Goal: Find specific page/section

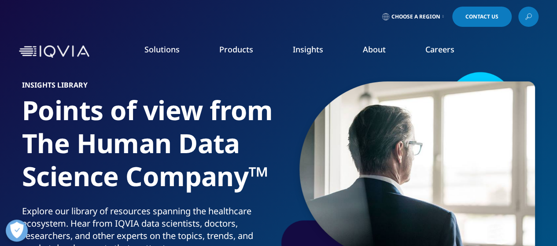
click at [443, 18] on icon at bounding box center [443, 17] width 1 height 4
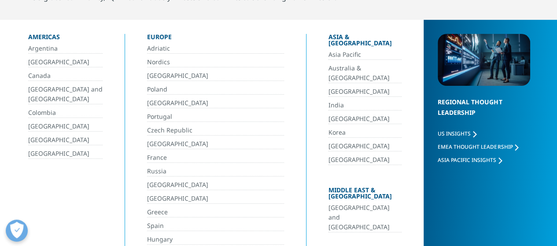
scroll to position [68, 0]
click at [344, 203] on link "[GEOGRAPHIC_DATA] and [GEOGRAPHIC_DATA]" at bounding box center [365, 218] width 74 height 30
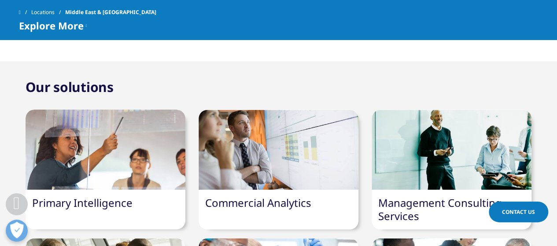
scroll to position [586, 0]
click at [298, 135] on div at bounding box center [279, 150] width 160 height 80
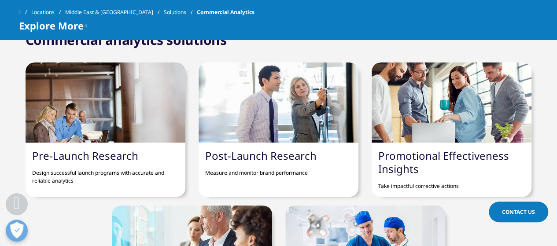
scroll to position [844, 0]
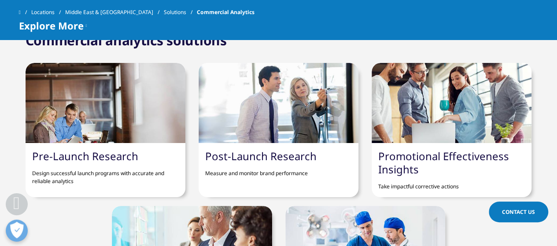
click at [284, 151] on link "Post-Launch Research" at bounding box center [260, 156] width 111 height 15
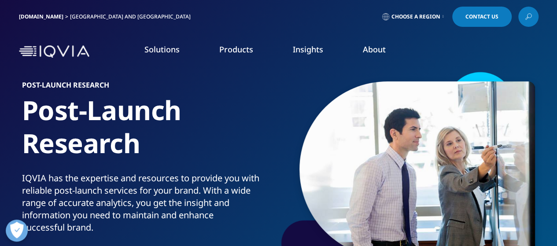
click at [31, 15] on link "IQVIA.COM" at bounding box center [41, 16] width 44 height 7
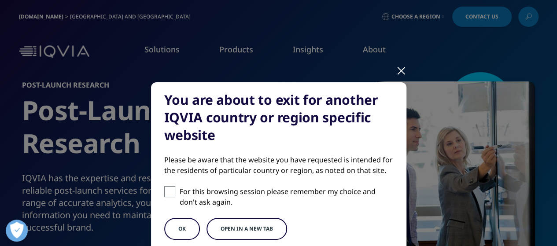
click at [401, 72] on div at bounding box center [401, 70] width 10 height 24
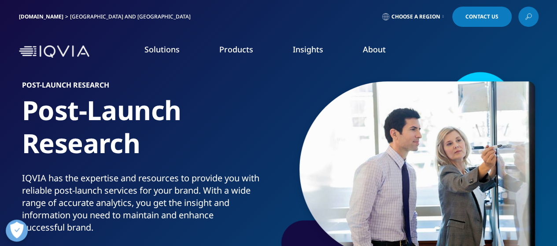
click at [65, 52] on img at bounding box center [54, 51] width 70 height 13
